Goal: Find specific page/section: Find specific page/section

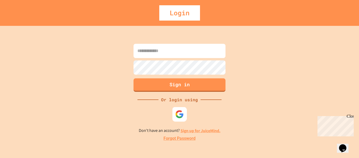
click at [185, 116] on div at bounding box center [180, 114] width 14 height 14
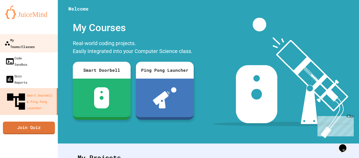
click at [25, 44] on link "My Teams/Classes" at bounding box center [29, 43] width 60 height 18
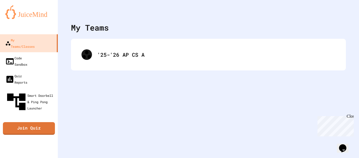
click at [152, 42] on div "'25-'26 AP CS A" at bounding box center [208, 55] width 275 height 32
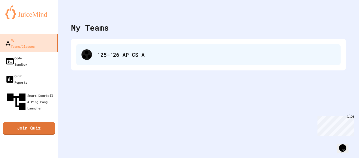
click at [149, 51] on div "'25-'26 AP CS A" at bounding box center [216, 55] width 238 height 8
